Goal: Connect with others: Connect with others

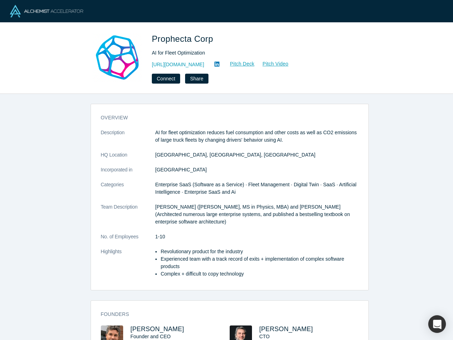
click at [227, 170] on dd "[GEOGRAPHIC_DATA]" at bounding box center [257, 169] width 203 height 7
click at [165, 79] on button "Connect" at bounding box center [166, 79] width 28 height 10
click at [195, 79] on div "Connect to Prophecta Corp Loading form..." at bounding box center [226, 170] width 453 height 340
click at [437, 324] on div "button" at bounding box center [438, 324] width 18 height 18
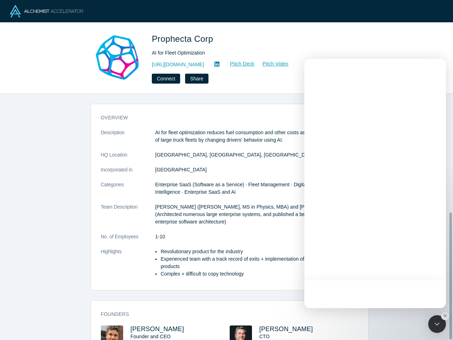
scroll to position [230, 0]
